Goal: Information Seeking & Learning: Find specific fact

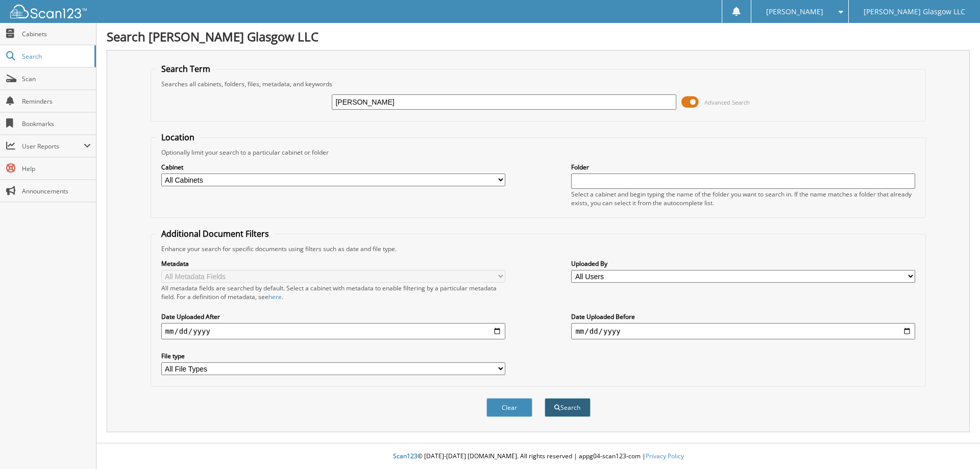
type input "[PERSON_NAME]"
click at [568, 405] on button "Search" at bounding box center [567, 407] width 46 height 19
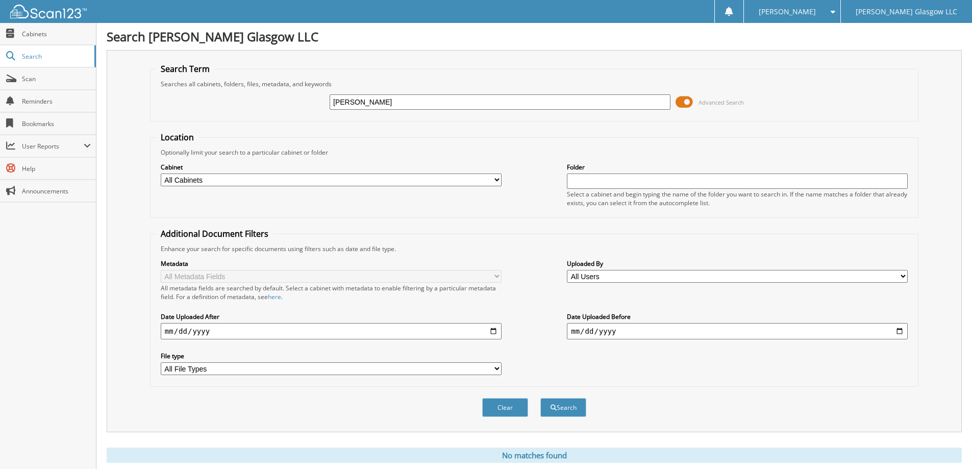
drag, startPoint x: 384, startPoint y: 104, endPoint x: 264, endPoint y: 93, distance: 119.8
click at [264, 93] on div "[PERSON_NAME] Advanced Search" at bounding box center [534, 102] width 757 height 28
type input "[PERSON_NAME]"
click at [567, 406] on button "Search" at bounding box center [563, 407] width 46 height 19
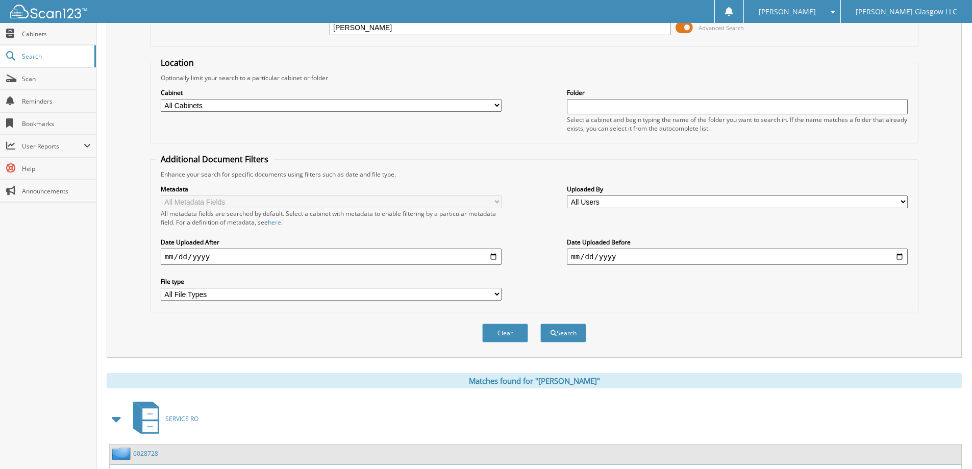
scroll to position [47, 0]
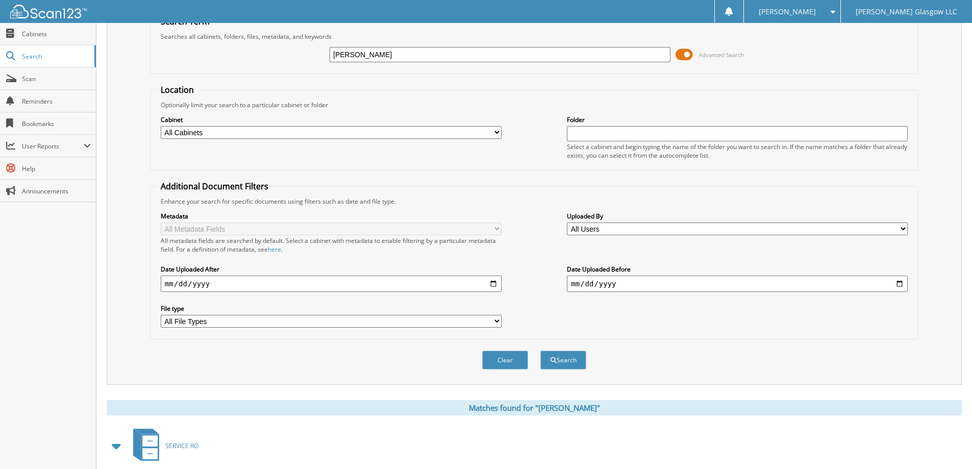
drag, startPoint x: 358, startPoint y: 55, endPoint x: 318, endPoint y: 61, distance: 40.7
click at [318, 61] on div "watson Advanced Search" at bounding box center [534, 55] width 757 height 28
type input "cherise"
click at [562, 361] on button "Search" at bounding box center [563, 359] width 46 height 19
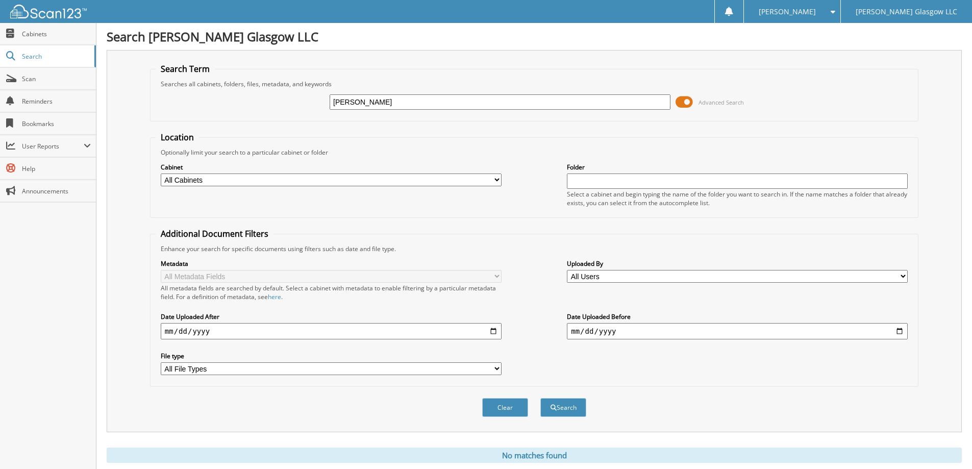
drag, startPoint x: 358, startPoint y: 98, endPoint x: 316, endPoint y: 102, distance: 41.9
click at [316, 102] on div "cherise Advanced Search" at bounding box center [534, 102] width 757 height 28
